Goal: Obtain resource: Obtain resource

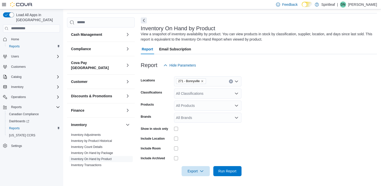
scroll to position [50, 0]
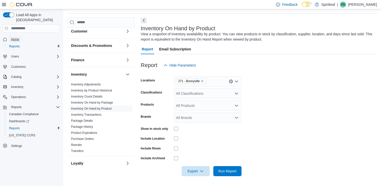
click at [15, 37] on span "Home" at bounding box center [15, 39] width 8 height 4
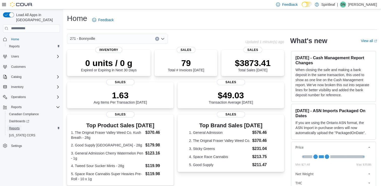
click at [14, 126] on span "Reports" at bounding box center [14, 128] width 11 height 4
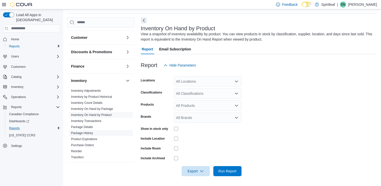
scroll to position [50, 0]
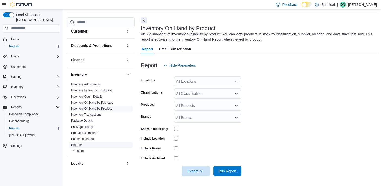
click at [82, 143] on link "Reorder" at bounding box center [76, 145] width 11 height 4
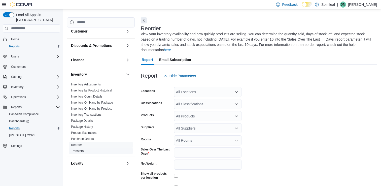
scroll to position [22, 0]
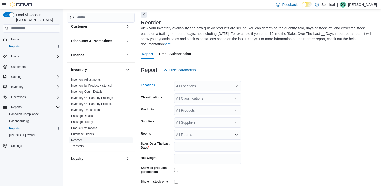
click at [196, 82] on div "All Locations" at bounding box center [208, 86] width 68 height 10
type input "***"
click at [198, 90] on span "271 - Bonnyville" at bounding box center [205, 89] width 25 height 5
click at [315, 107] on form "Locations 271 - Bonnyville Classifications All Classifications Products All Pro…" at bounding box center [259, 137] width 236 height 125
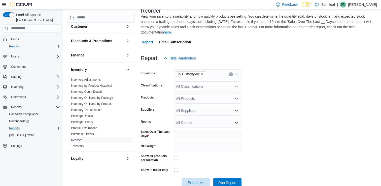
scroll to position [40, 0]
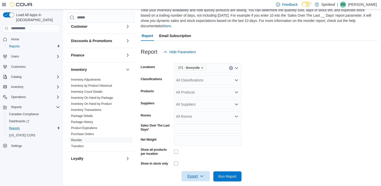
click at [201, 174] on icon "button" at bounding box center [202, 176] width 4 height 4
click at [200, 141] on span "Export to Excel" at bounding box center [196, 140] width 23 height 4
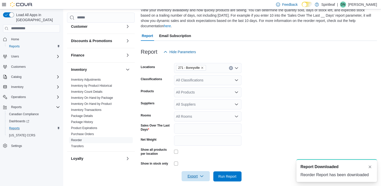
scroll to position [0, 0]
